Goal: Transaction & Acquisition: Obtain resource

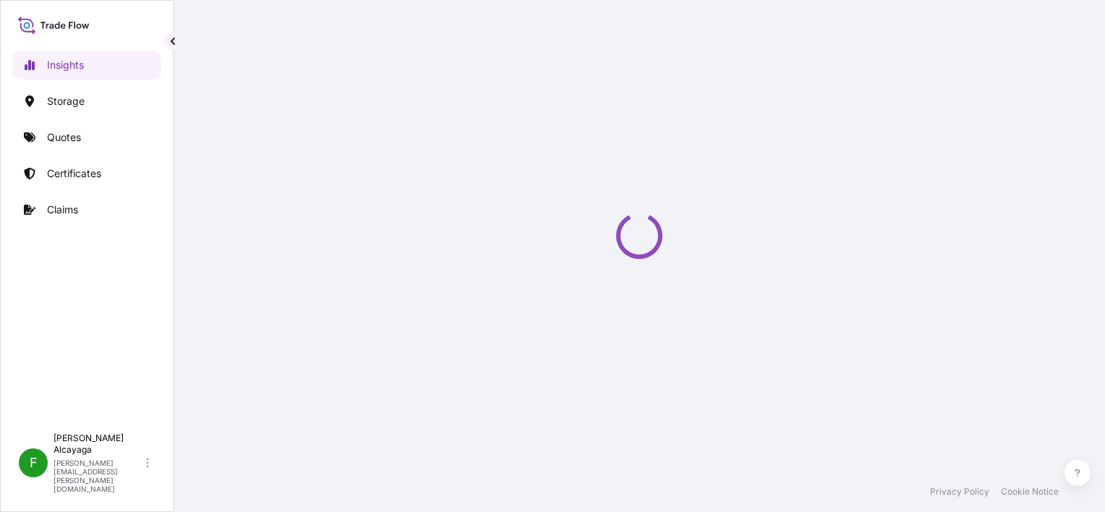
select select "2025"
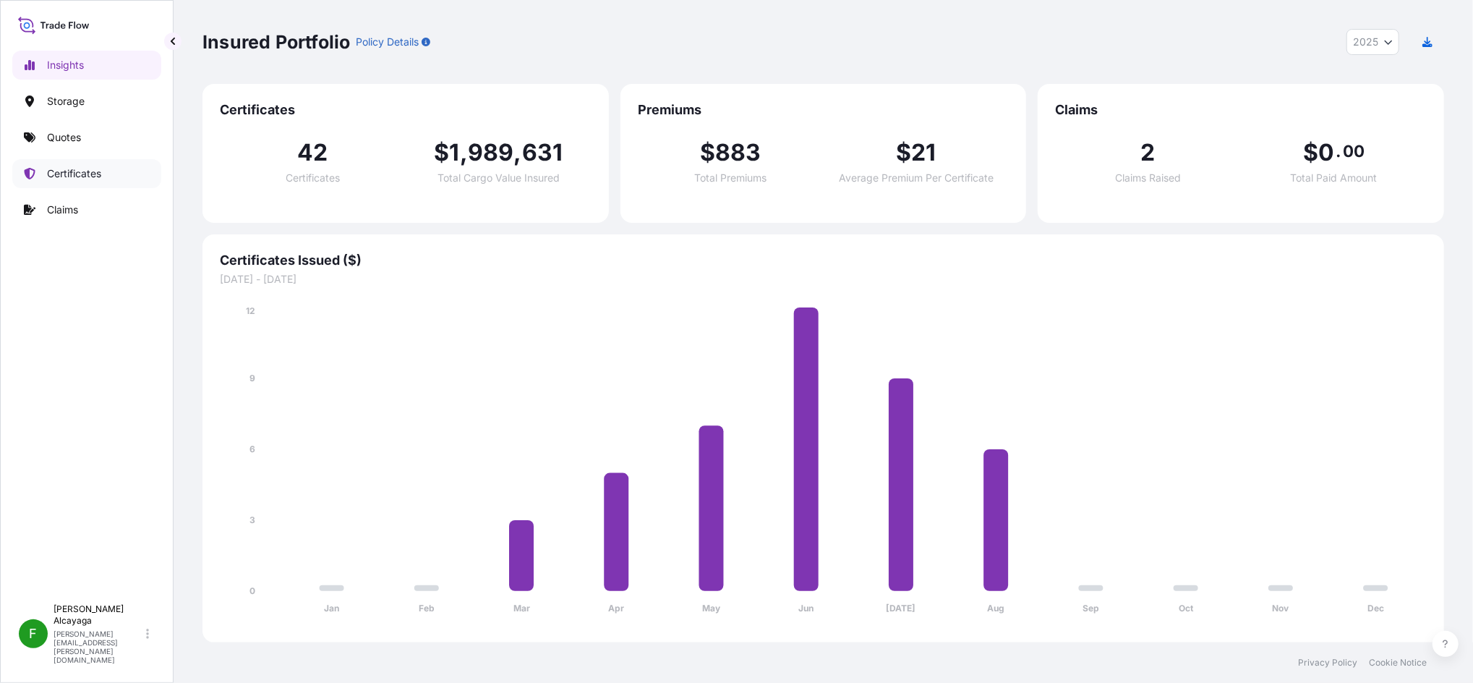
click at [99, 180] on p "Certificates" at bounding box center [74, 173] width 54 height 14
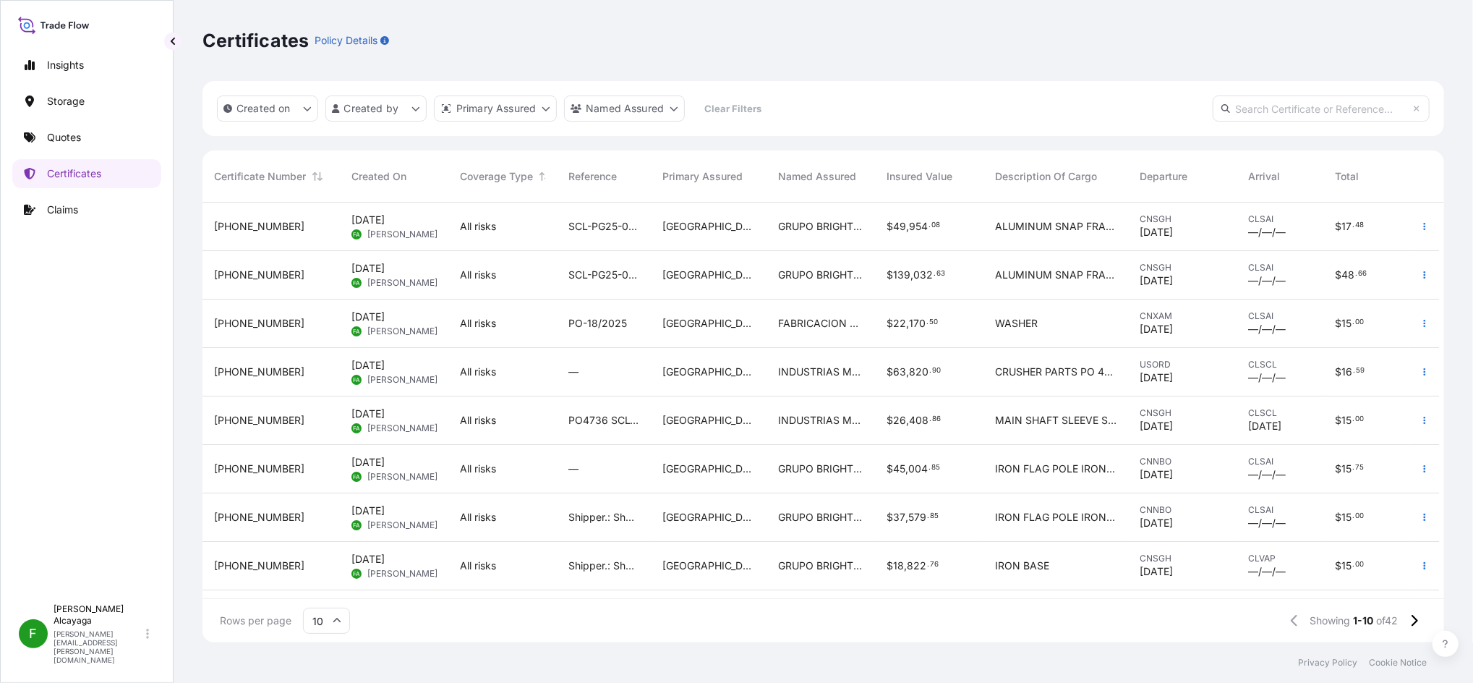
scroll to position [433, 1227]
click at [787, 233] on span "GRUPO BRIGHTMEDIA IDEAS 360 SPA" at bounding box center [820, 226] width 85 height 14
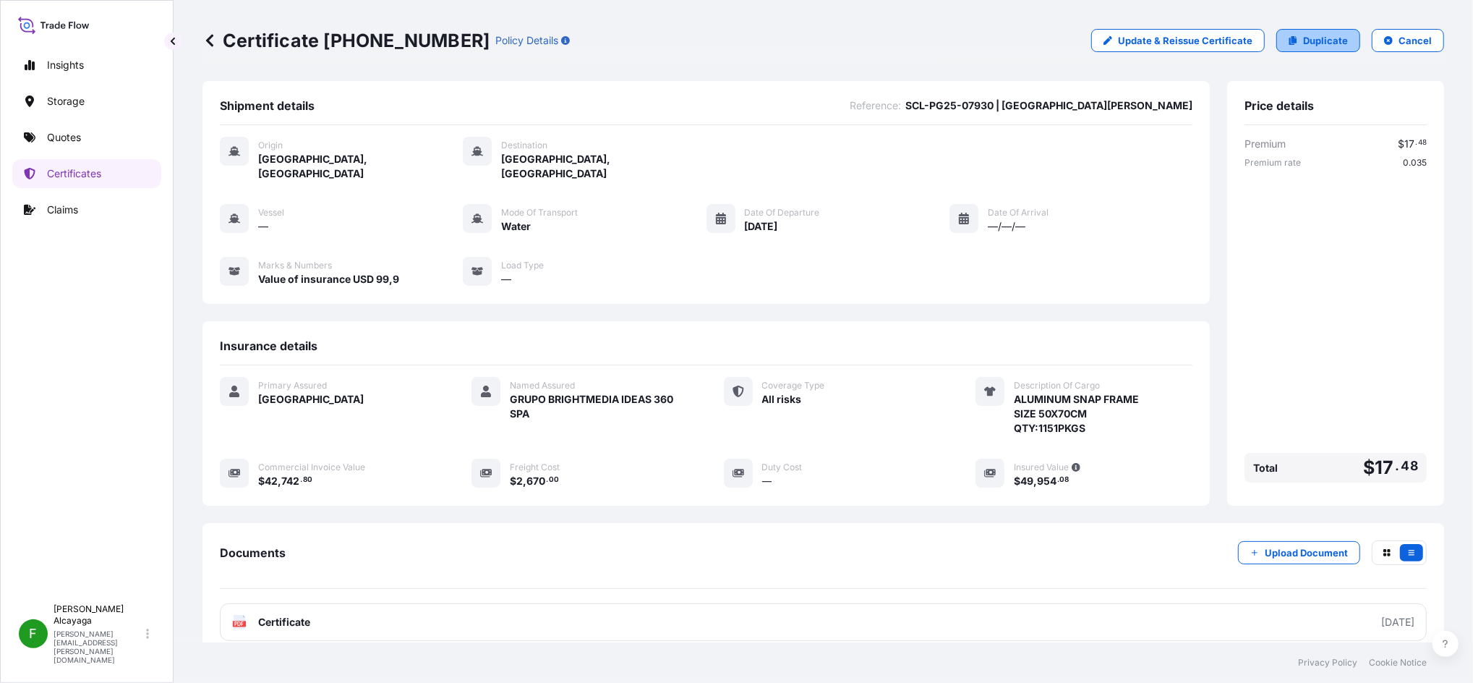
click at [1104, 37] on p "Duplicate" at bounding box center [1325, 40] width 45 height 14
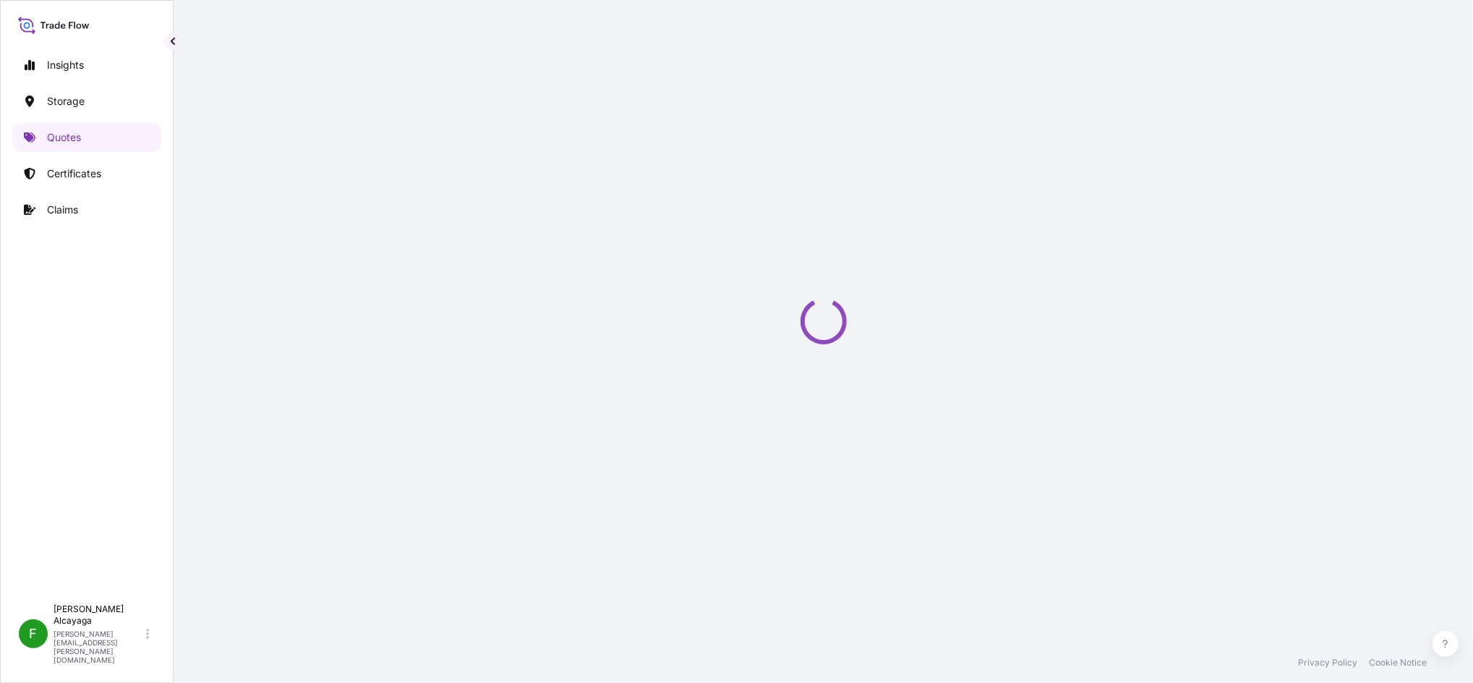
select select "Water"
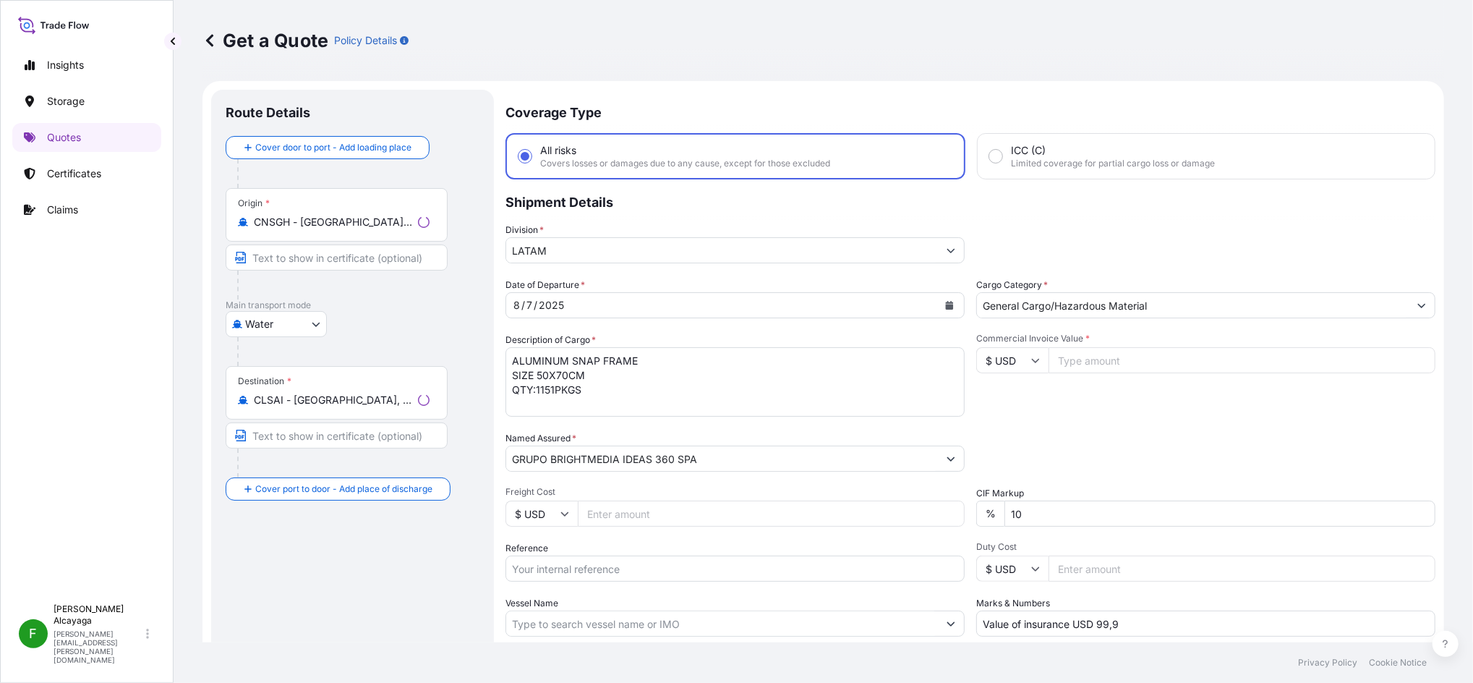
scroll to position [23, 0]
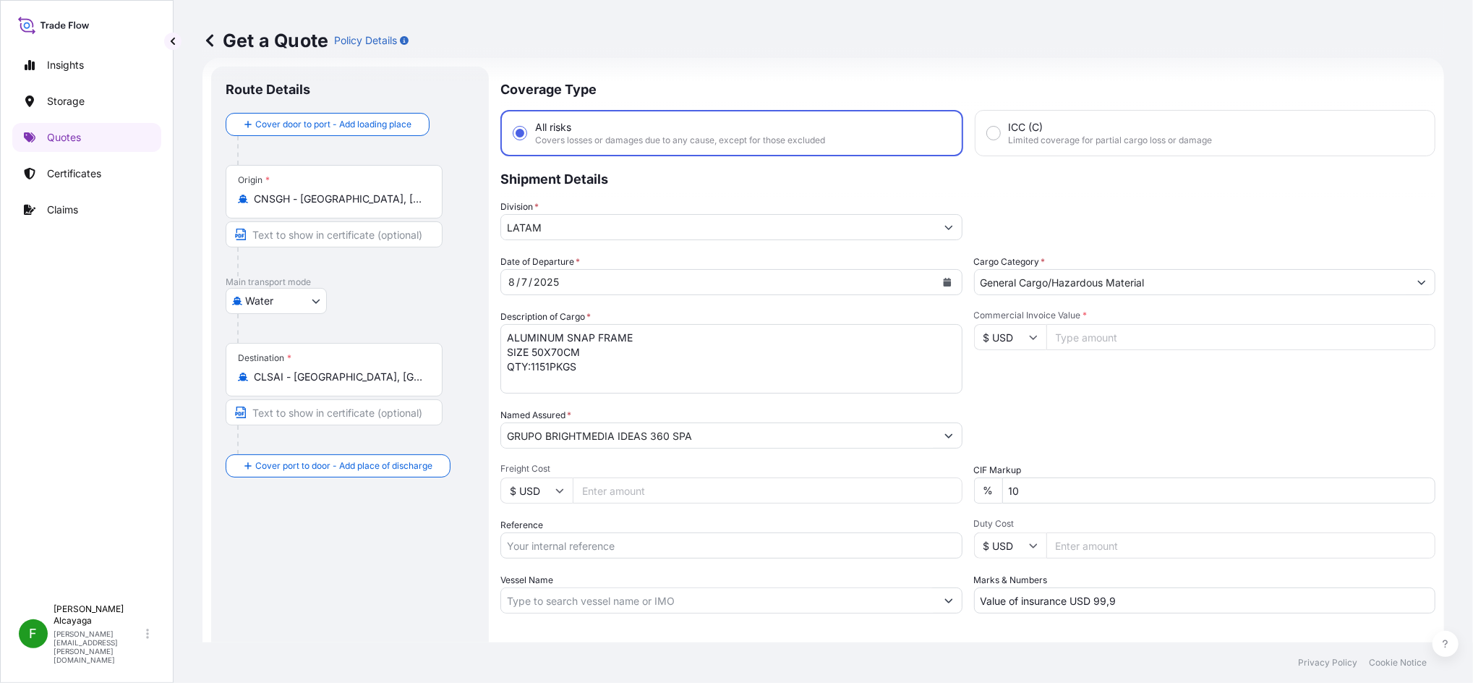
click at [252, 511] on div "Route Details Cover door to port - Add loading place Place of loading Road / [G…" at bounding box center [350, 393] width 249 height 625
click at [1079, 338] on input "Commercial Invoice Value *" at bounding box center [1241, 337] width 390 height 26
type input "89091"
click at [1103, 377] on div "Commercial Invoice Value * $ USD 89091" at bounding box center [1205, 351] width 462 height 84
